Goal: Task Accomplishment & Management: Manage account settings

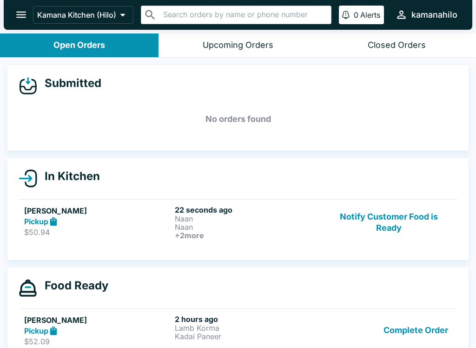
click at [401, 227] on button "Notify Customer Food is Ready" at bounding box center [389, 222] width 126 height 34
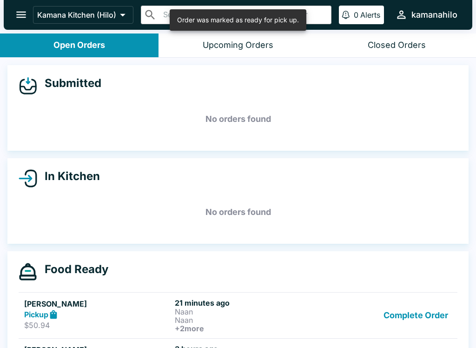
click at [424, 320] on button "Complete Order" at bounding box center [416, 315] width 72 height 34
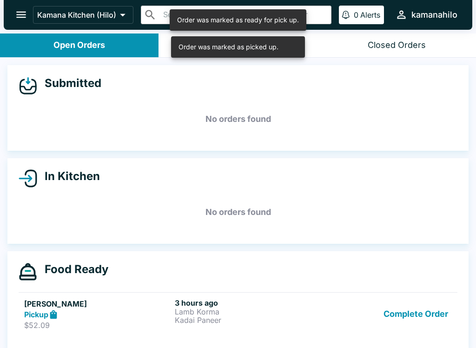
click at [427, 318] on button "Complete Order" at bounding box center [416, 314] width 72 height 32
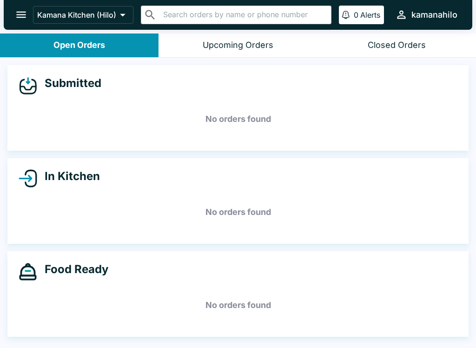
click at [25, 9] on icon "open drawer" at bounding box center [21, 14] width 13 height 13
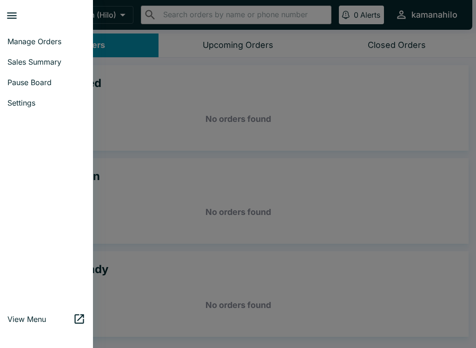
click at [37, 59] on span "Sales Summary" at bounding box center [46, 61] width 78 height 9
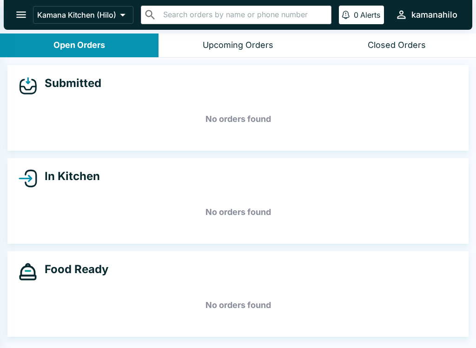
select select "03:00"
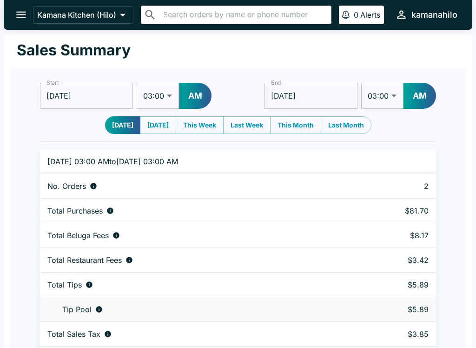
select select "03:00"
